Goal: Task Accomplishment & Management: Manage account settings

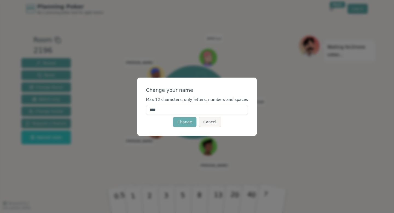
click at [183, 123] on button "Change" at bounding box center [185, 122] width 24 height 10
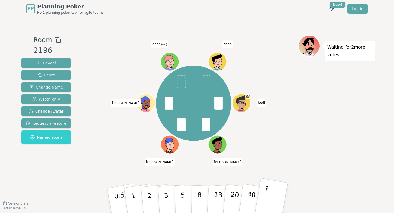
click at [274, 201] on button "?" at bounding box center [271, 200] width 34 height 45
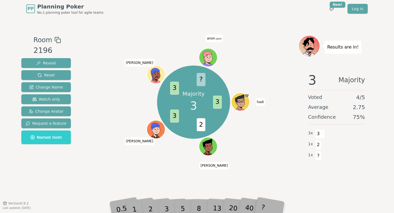
drag, startPoint x: 164, startPoint y: 60, endPoint x: 166, endPoint y: 60, distance: 2.8
click at [165, 60] on div "Majority 3 3 2 3 3 ? [PERSON_NAME] [PERSON_NAME] anon (you)" at bounding box center [193, 102] width 209 height 114
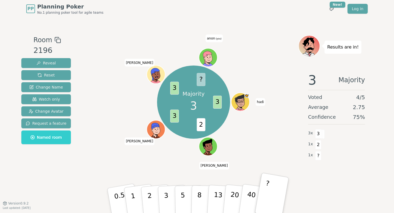
click at [209, 57] on icon at bounding box center [209, 57] width 18 height 2
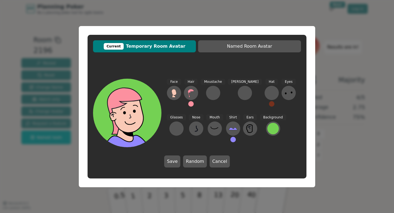
click at [195, 13] on div "Current Temporary Room Avatar Named Room Avatar Face Hair Moustache [PERSON_NAM…" at bounding box center [197, 106] width 394 height 213
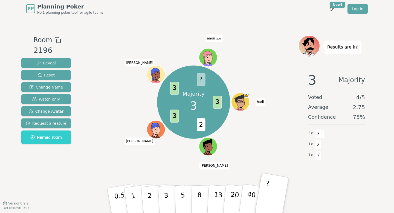
click at [207, 55] on icon at bounding box center [208, 56] width 14 height 2
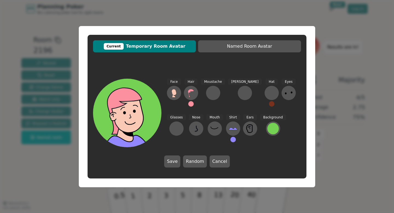
click at [341, 80] on div "Current Temporary Room Avatar Named Room Avatar Face Hair Moustache [PERSON_NAM…" at bounding box center [197, 106] width 394 height 213
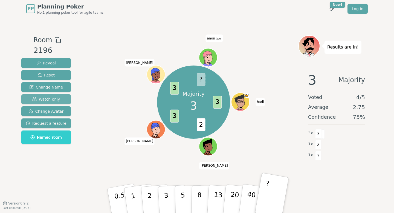
click at [41, 96] on button "Watch only" at bounding box center [46, 99] width 50 height 10
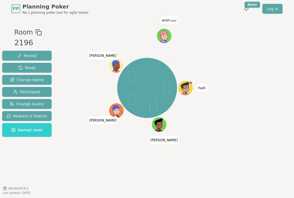
click at [165, 35] on icon at bounding box center [164, 36] width 14 height 2
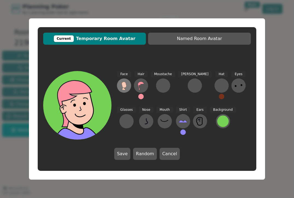
click at [126, 87] on ellipse at bounding box center [124, 86] width 3 height 3
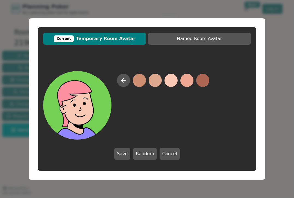
click at [172, 80] on button at bounding box center [171, 80] width 13 height 13
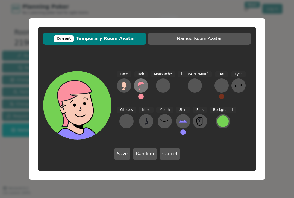
click at [140, 85] on icon at bounding box center [141, 86] width 6 height 8
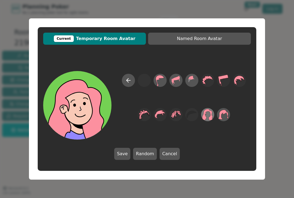
click at [210, 117] on icon at bounding box center [208, 114] width 11 height 11
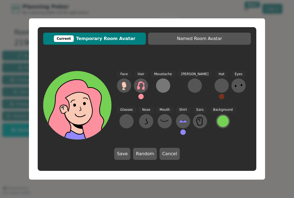
click at [167, 86] on div at bounding box center [163, 85] width 9 height 9
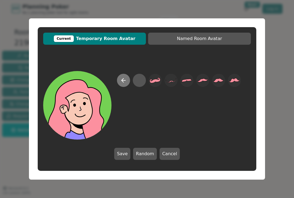
click at [122, 80] on icon at bounding box center [124, 80] width 4 height 0
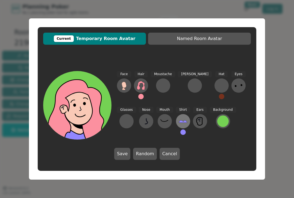
click at [179, 124] on icon at bounding box center [183, 121] width 9 height 9
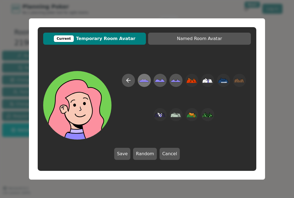
click at [148, 79] on icon at bounding box center [144, 80] width 11 height 12
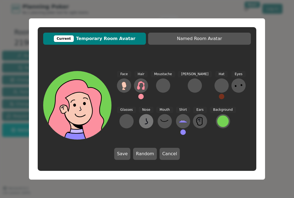
click at [142, 120] on icon at bounding box center [146, 121] width 9 height 9
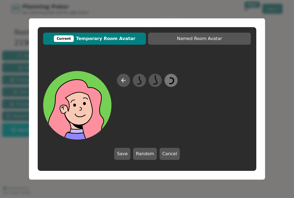
click at [170, 83] on icon at bounding box center [171, 80] width 11 height 12
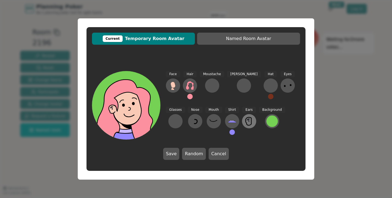
click at [245, 124] on icon at bounding box center [249, 121] width 9 height 9
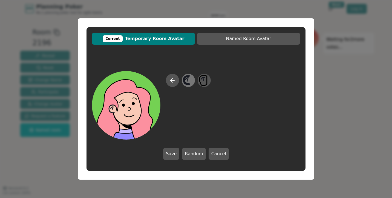
click at [186, 80] on icon at bounding box center [188, 80] width 11 height 12
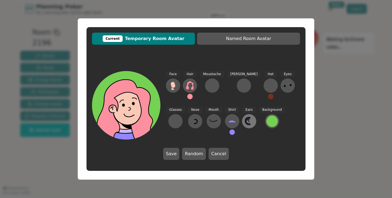
click at [245, 123] on icon at bounding box center [249, 121] width 9 height 9
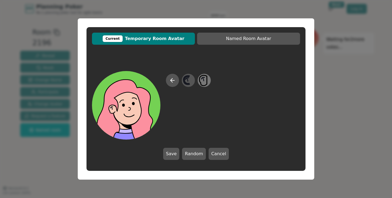
click at [202, 82] on icon at bounding box center [204, 80] width 11 height 12
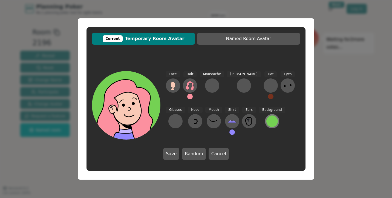
click at [266, 121] on div at bounding box center [271, 120] width 11 height 11
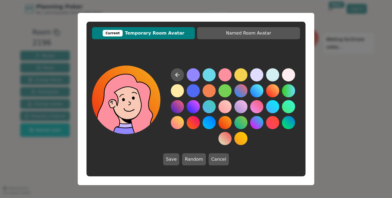
click at [227, 123] on button at bounding box center [224, 122] width 13 height 13
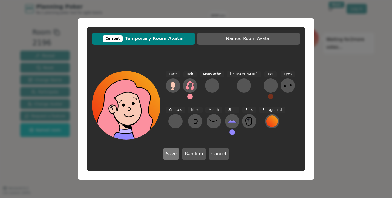
click at [172, 154] on button "Save" at bounding box center [171, 153] width 16 height 12
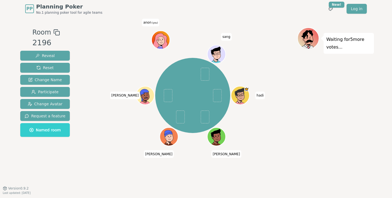
click at [161, 42] on icon at bounding box center [161, 42] width 9 height 3
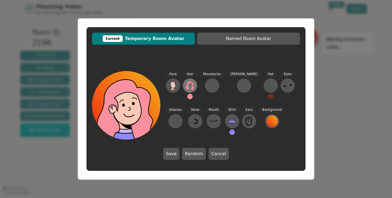
click at [187, 84] on icon at bounding box center [190, 85] width 8 height 9
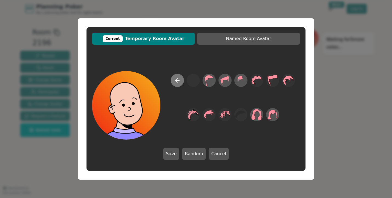
click at [176, 80] on icon at bounding box center [177, 80] width 7 height 7
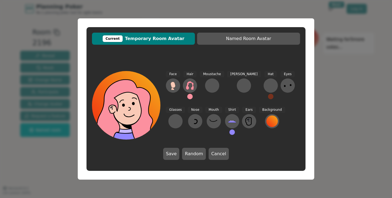
click at [190, 96] on button at bounding box center [189, 96] width 5 height 5
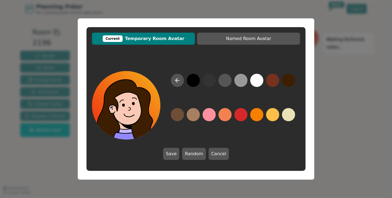
click at [285, 82] on button at bounding box center [288, 80] width 13 height 13
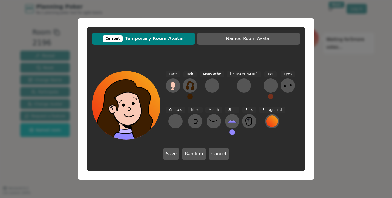
click at [229, 131] on button at bounding box center [231, 131] width 5 height 5
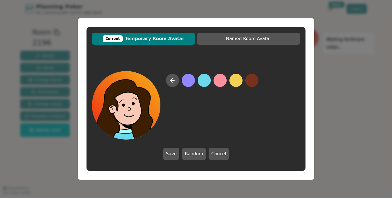
click at [206, 81] on button at bounding box center [204, 80] width 13 height 13
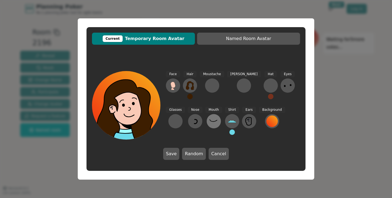
click at [209, 121] on icon at bounding box center [213, 121] width 9 height 9
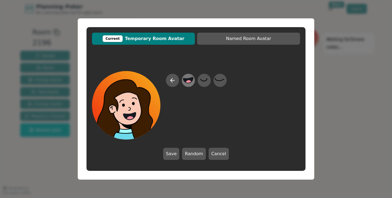
click at [194, 82] on div at bounding box center [188, 80] width 15 height 18
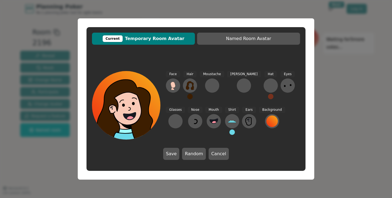
click at [268, 97] on button at bounding box center [270, 96] width 5 height 5
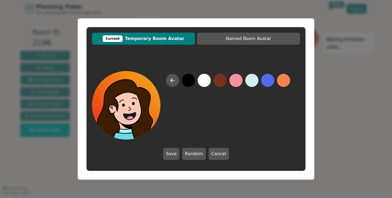
click at [189, 81] on button at bounding box center [188, 80] width 13 height 13
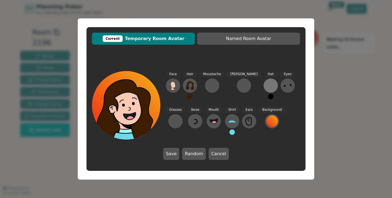
click at [266, 82] on div at bounding box center [270, 85] width 9 height 9
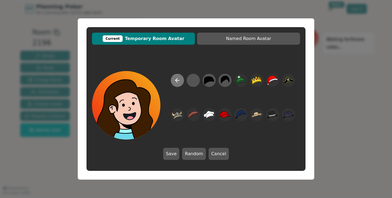
click at [180, 81] on icon at bounding box center [177, 80] width 7 height 7
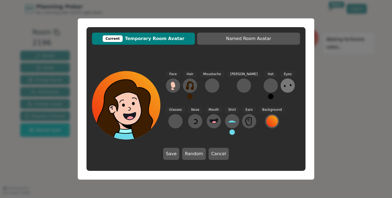
click at [283, 88] on icon at bounding box center [287, 85] width 9 height 9
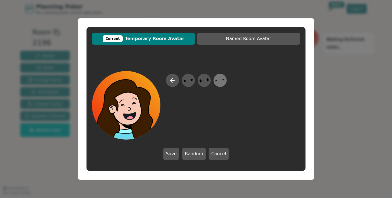
click at [221, 81] on icon at bounding box center [219, 80] width 11 height 12
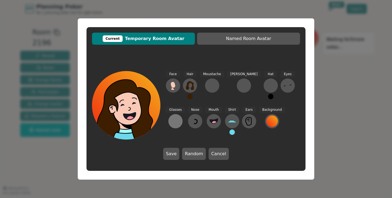
click at [180, 117] on div at bounding box center [175, 121] width 9 height 9
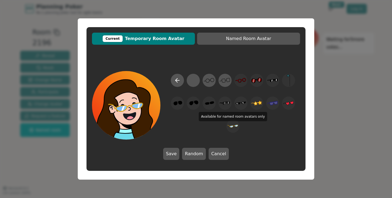
click at [233, 119] on div at bounding box center [233, 107] width 134 height 66
click at [227, 79] on icon at bounding box center [224, 80] width 11 height 12
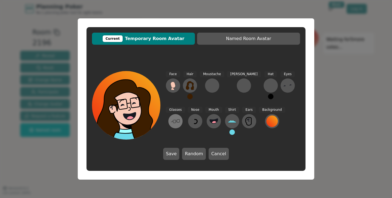
click at [180, 117] on icon at bounding box center [175, 121] width 9 height 9
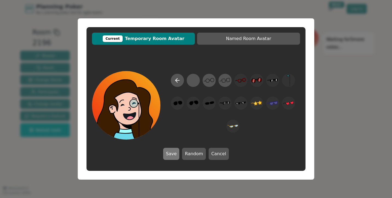
click at [170, 153] on button "Save" at bounding box center [171, 153] width 16 height 12
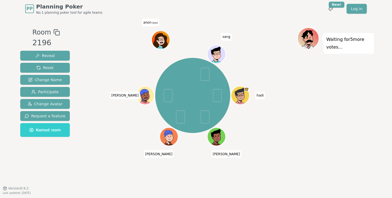
click at [162, 40] on icon at bounding box center [161, 40] width 18 height 4
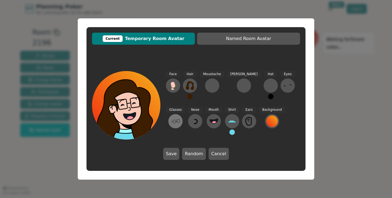
click at [180, 117] on icon at bounding box center [175, 121] width 9 height 9
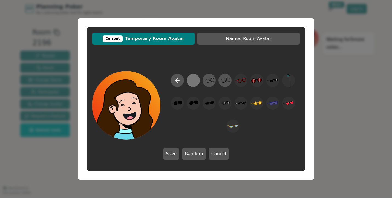
click at [194, 82] on div at bounding box center [193, 80] width 11 height 12
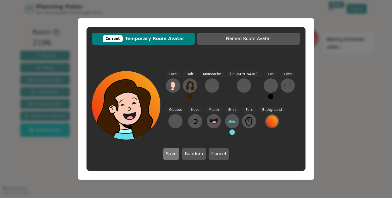
click at [172, 155] on button "Save" at bounding box center [171, 153] width 16 height 12
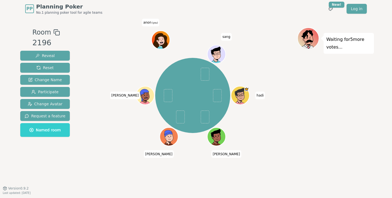
click at [159, 40] on div at bounding box center [161, 45] width 18 height 16
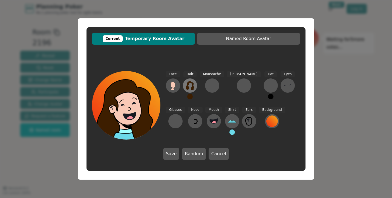
click at [189, 84] on icon at bounding box center [189, 85] width 9 height 9
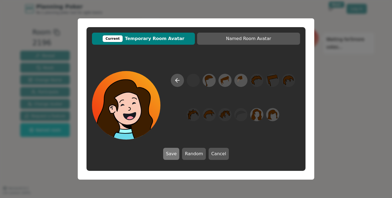
click at [172, 153] on button "Save" at bounding box center [171, 153] width 16 height 12
